Goal: Task Accomplishment & Management: Use online tool/utility

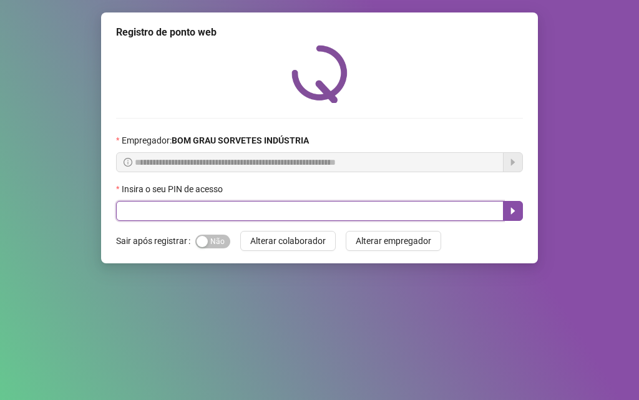
click at [187, 215] on input "text" at bounding box center [310, 211] width 388 height 20
type input "*****"
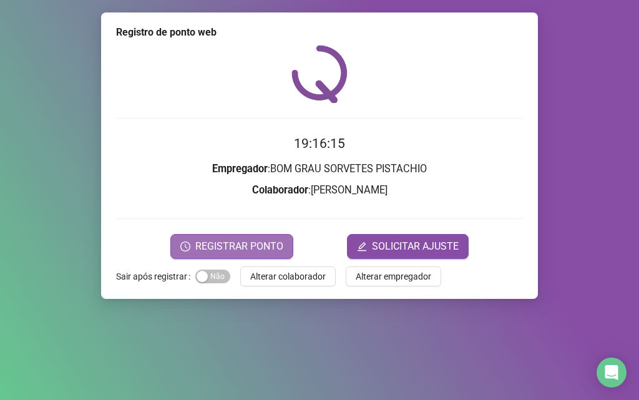
click at [252, 243] on span "REGISTRAR PONTO" at bounding box center [239, 246] width 88 height 15
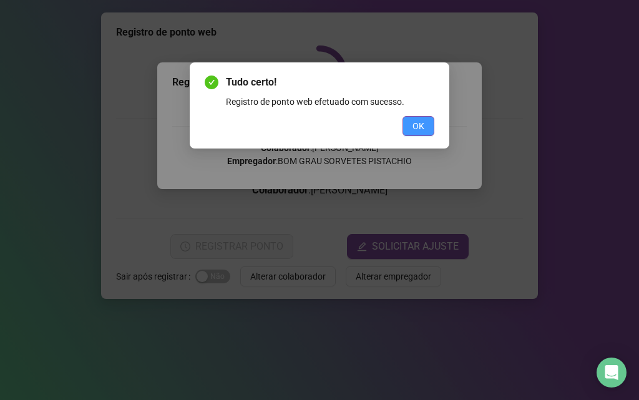
click at [417, 123] on span "OK" at bounding box center [419, 126] width 12 height 14
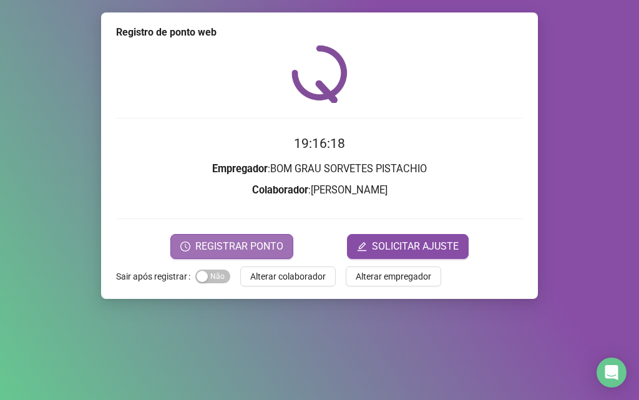
click at [278, 244] on span "REGISTRAR PONTO" at bounding box center [239, 246] width 88 height 15
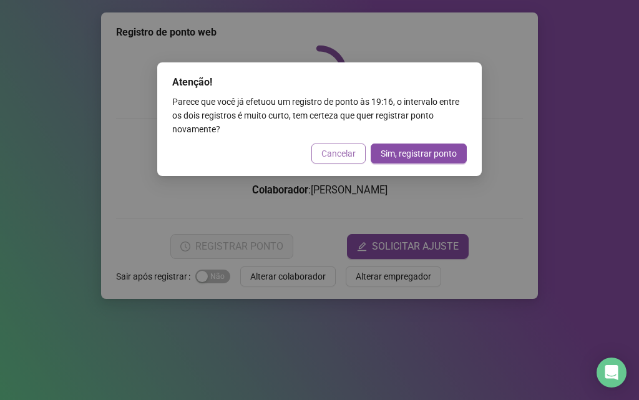
click at [341, 152] on span "Cancelar" at bounding box center [338, 154] width 34 height 14
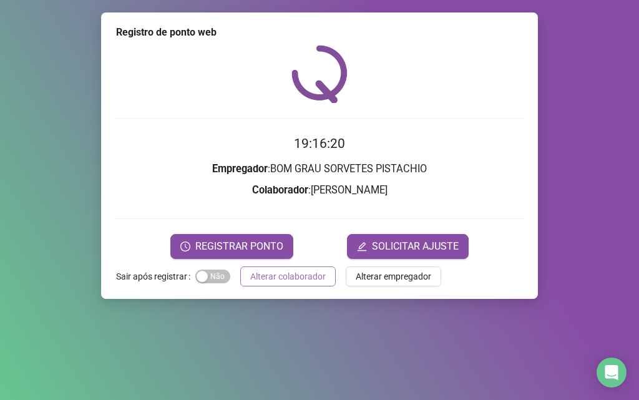
click at [305, 279] on span "Alterar colaborador" at bounding box center [288, 277] width 76 height 14
